Goal: Find specific page/section: Find specific page/section

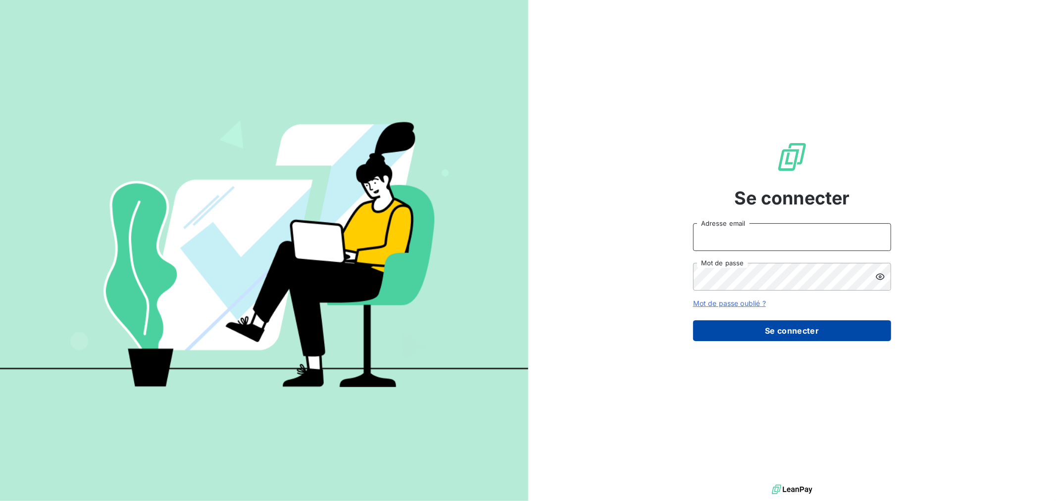
type input "[EMAIL_ADDRESS][DOMAIN_NAME]"
click at [754, 323] on button "Se connecter" at bounding box center [792, 330] width 198 height 21
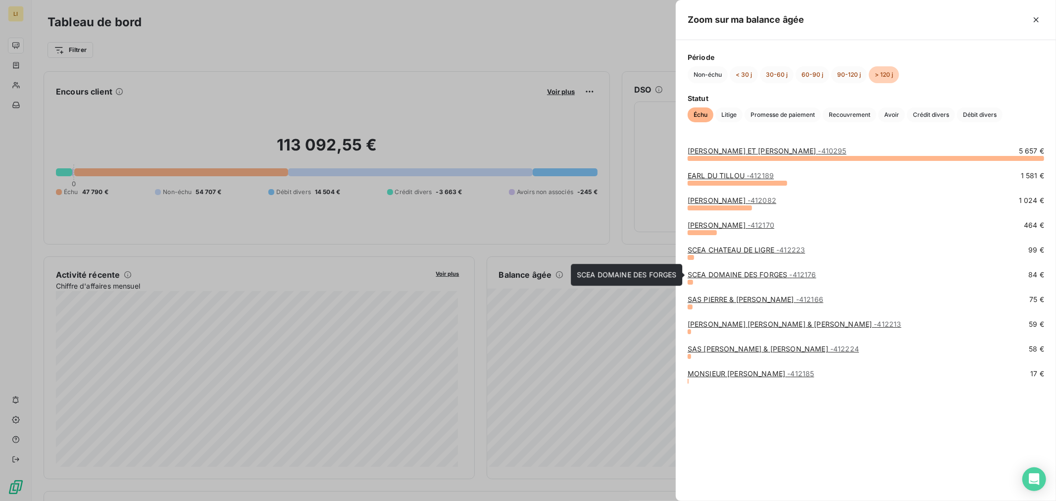
click at [725, 275] on link "SCEA DOMAINE DES FORGES - 412176" at bounding box center [751, 274] width 129 height 8
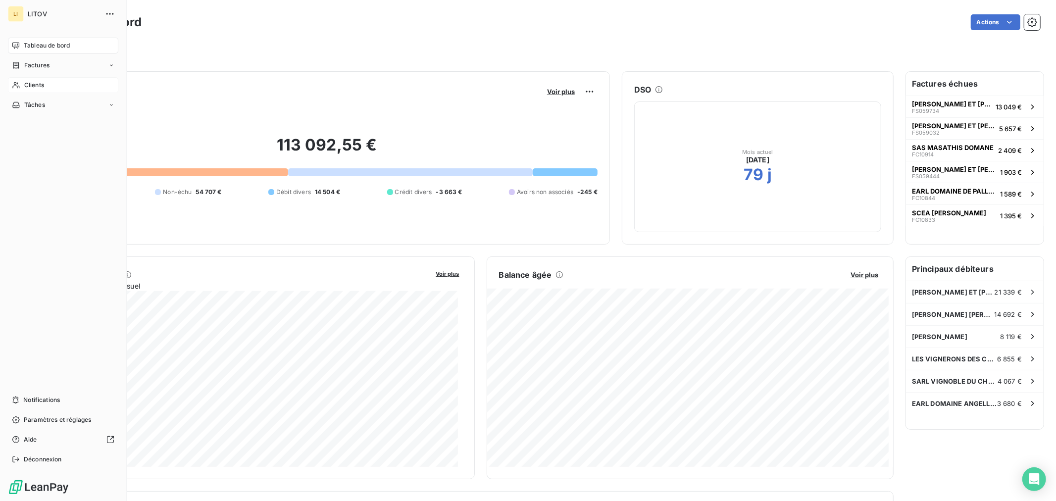
click at [31, 81] on span "Clients" at bounding box center [34, 85] width 20 height 9
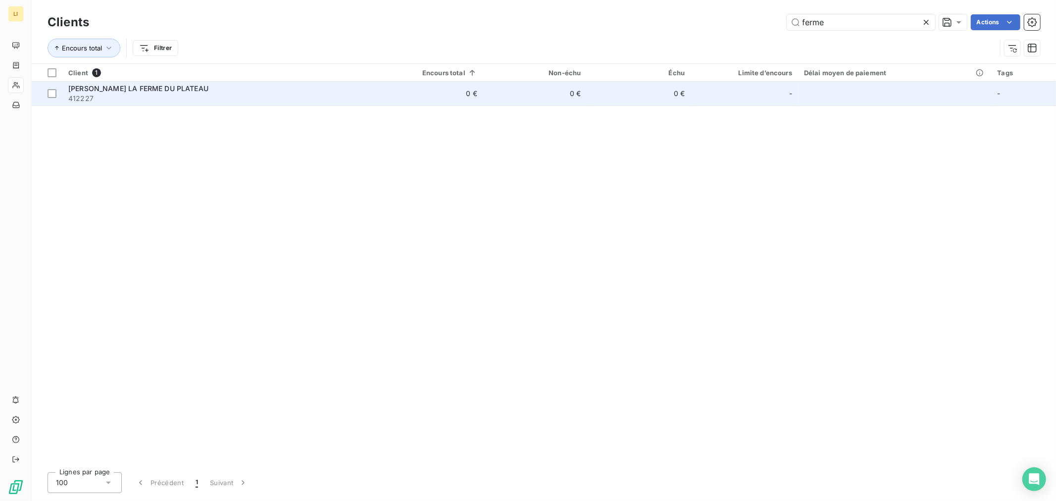
type input "ferme"
click at [122, 90] on span "[PERSON_NAME] LA FERME DU PLATEAU" at bounding box center [138, 88] width 140 height 8
